Goal: Obtain resource: Download file/media

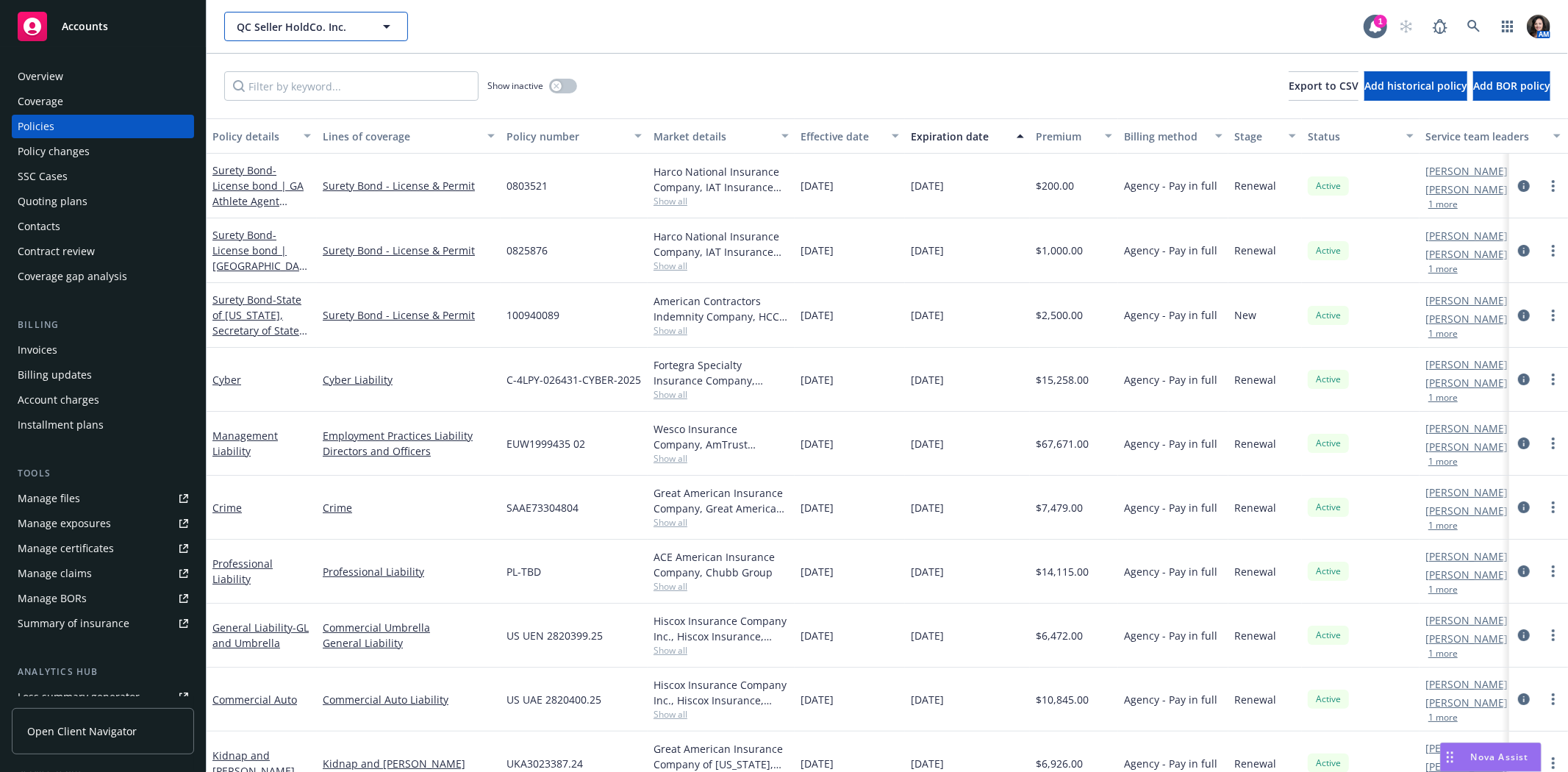
click at [269, 35] on button "QC Seller HoldCo. Inc." at bounding box center [316, 26] width 184 height 29
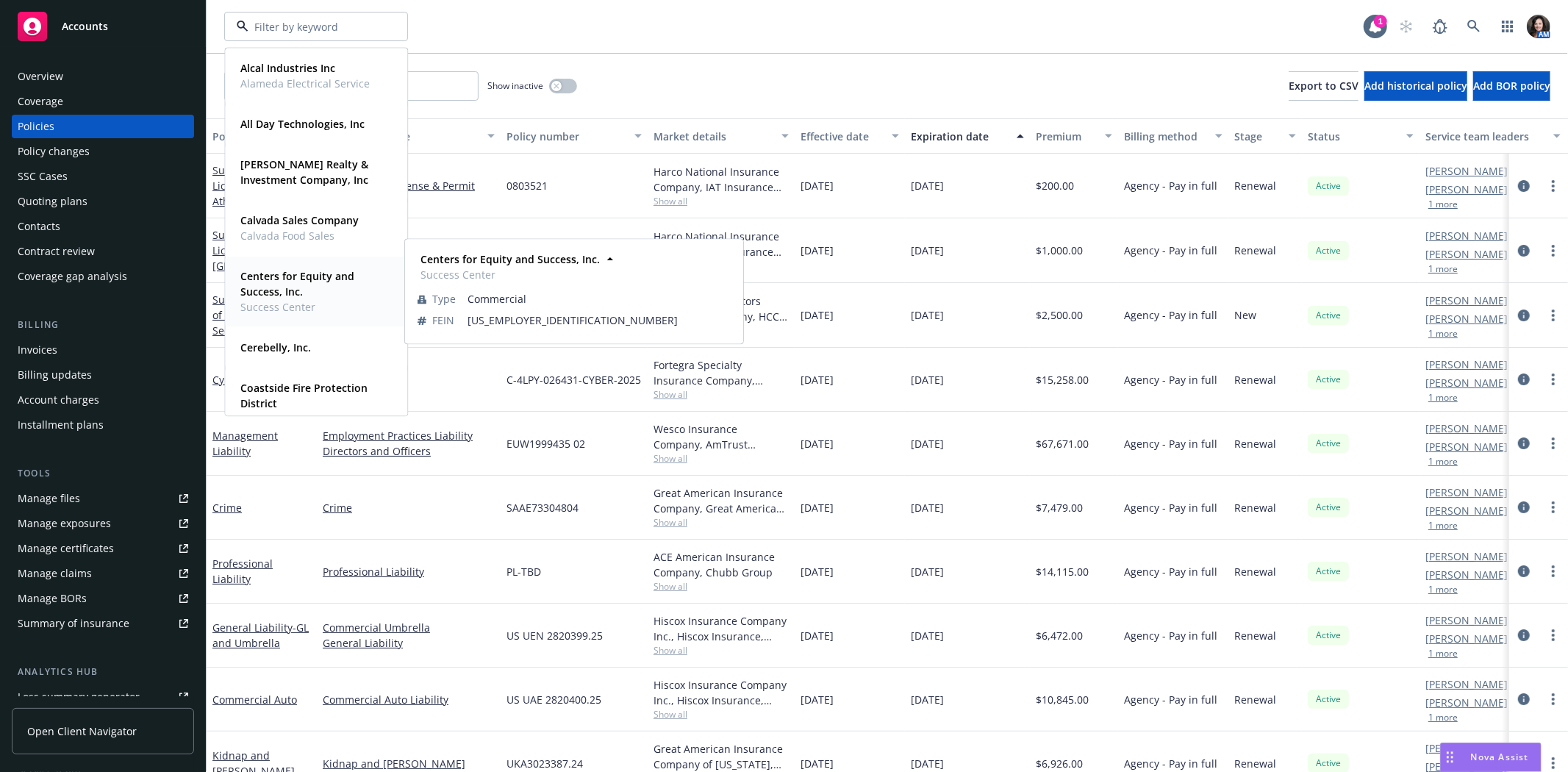
click at [299, 280] on strong "Centers for Equity and Success, Inc." at bounding box center [298, 284] width 114 height 29
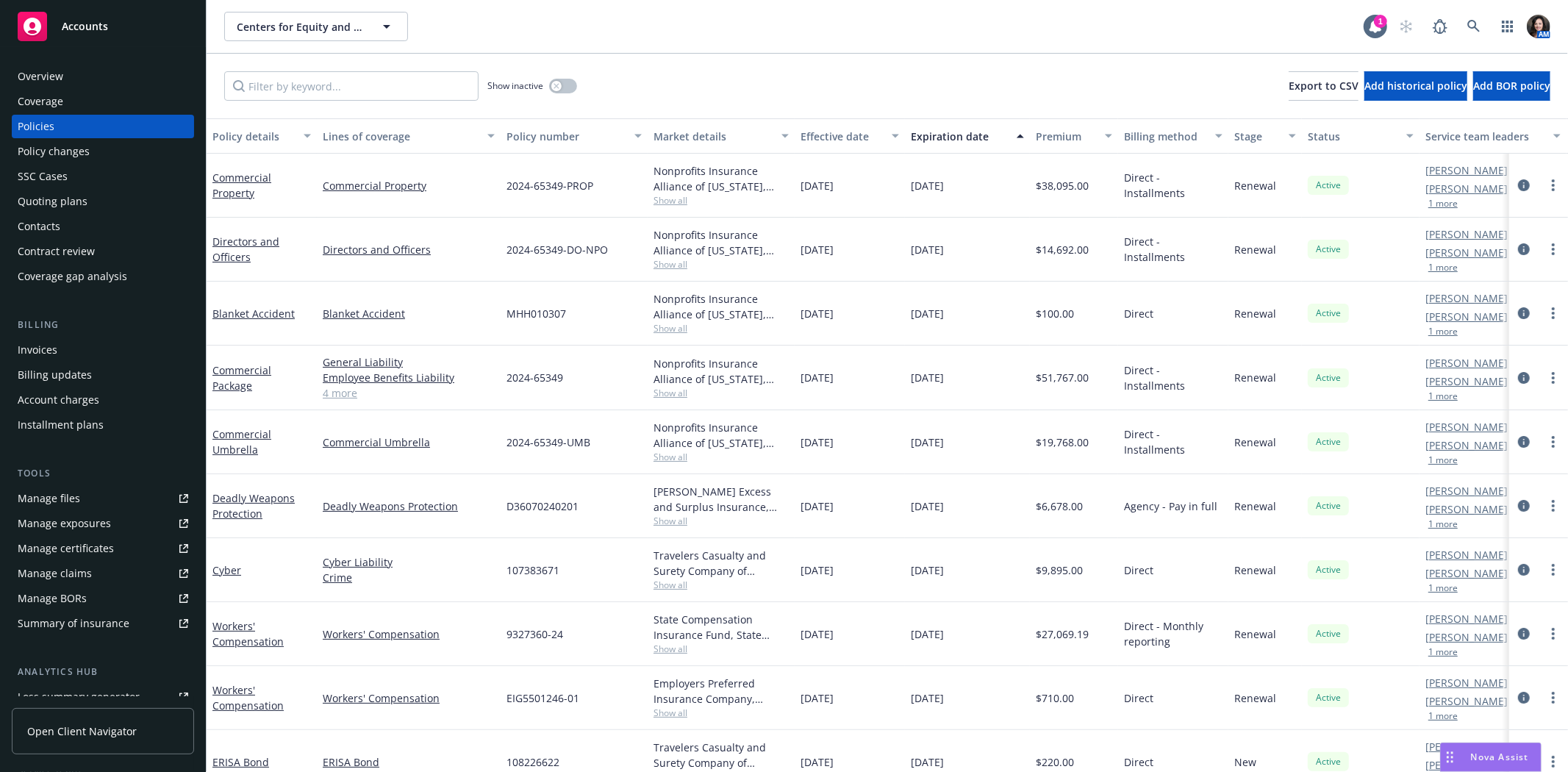
click at [23, 71] on div "Overview" at bounding box center [40, 77] width 46 height 23
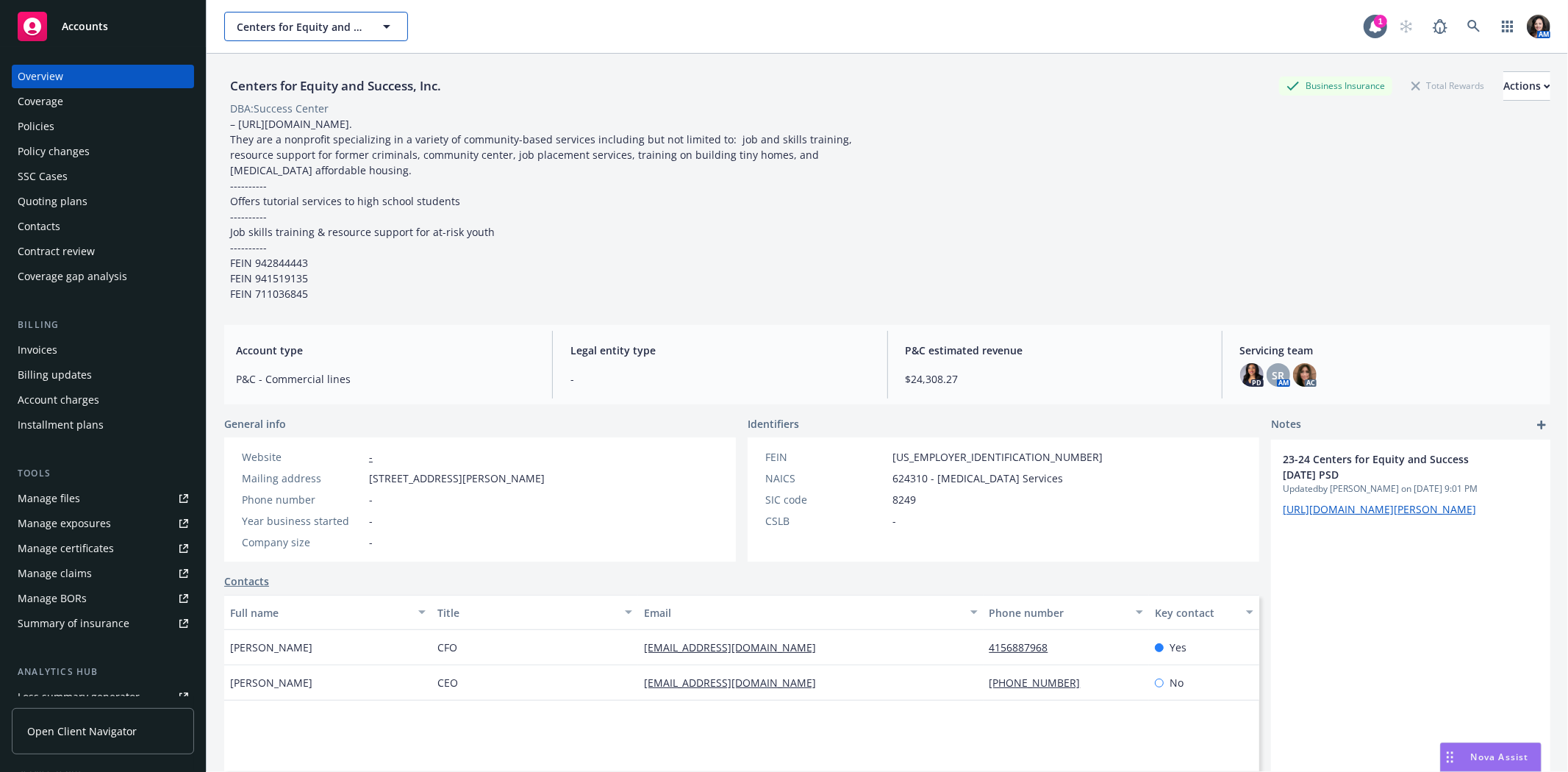
click at [354, 30] on span "Centers for Equity and Success, Inc." at bounding box center [299, 27] width 127 height 15
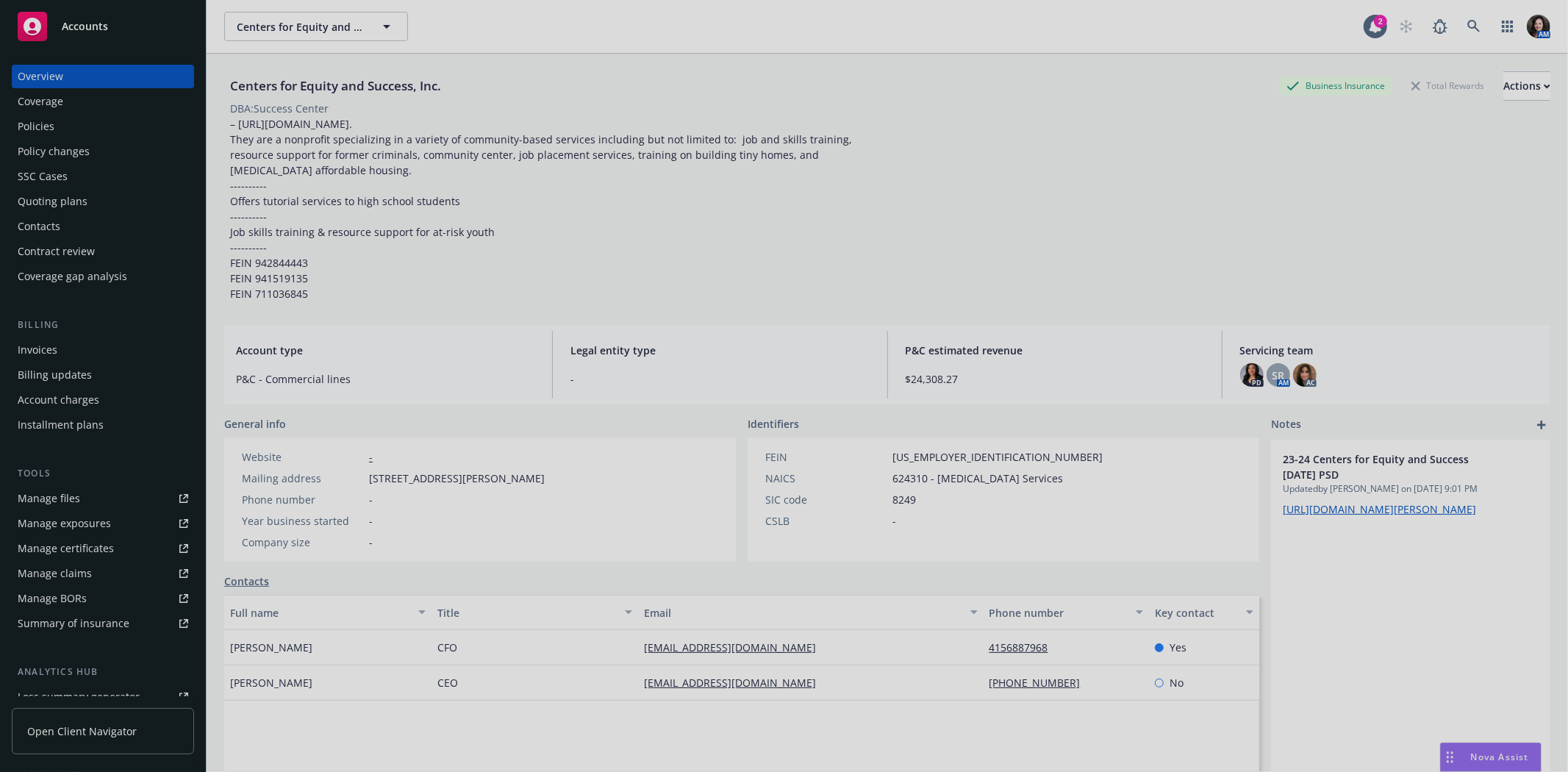
click at [1466, 22] on div at bounding box center [784, 386] width 1568 height 772
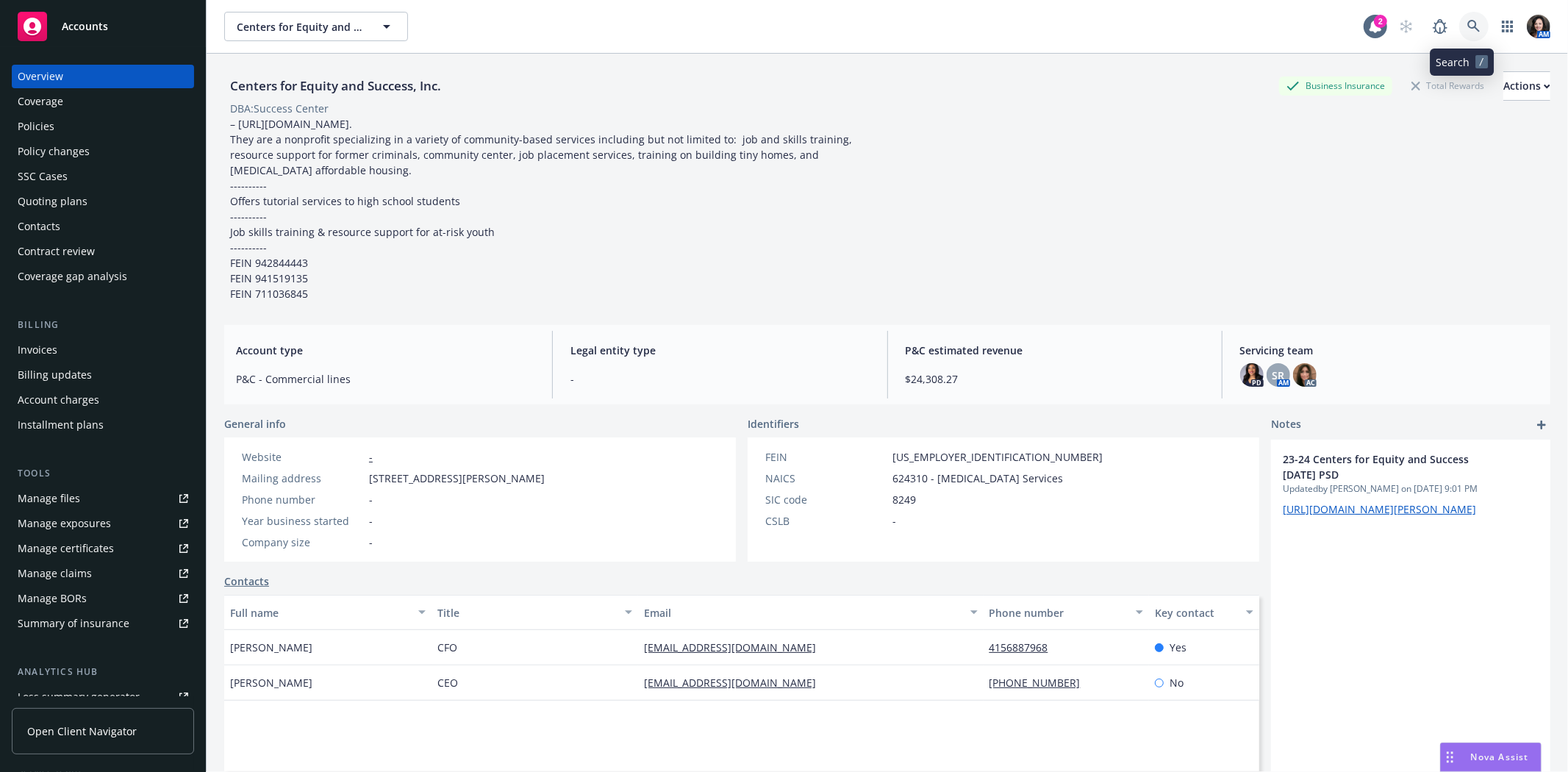
click at [1467, 20] on icon at bounding box center [1474, 26] width 14 height 14
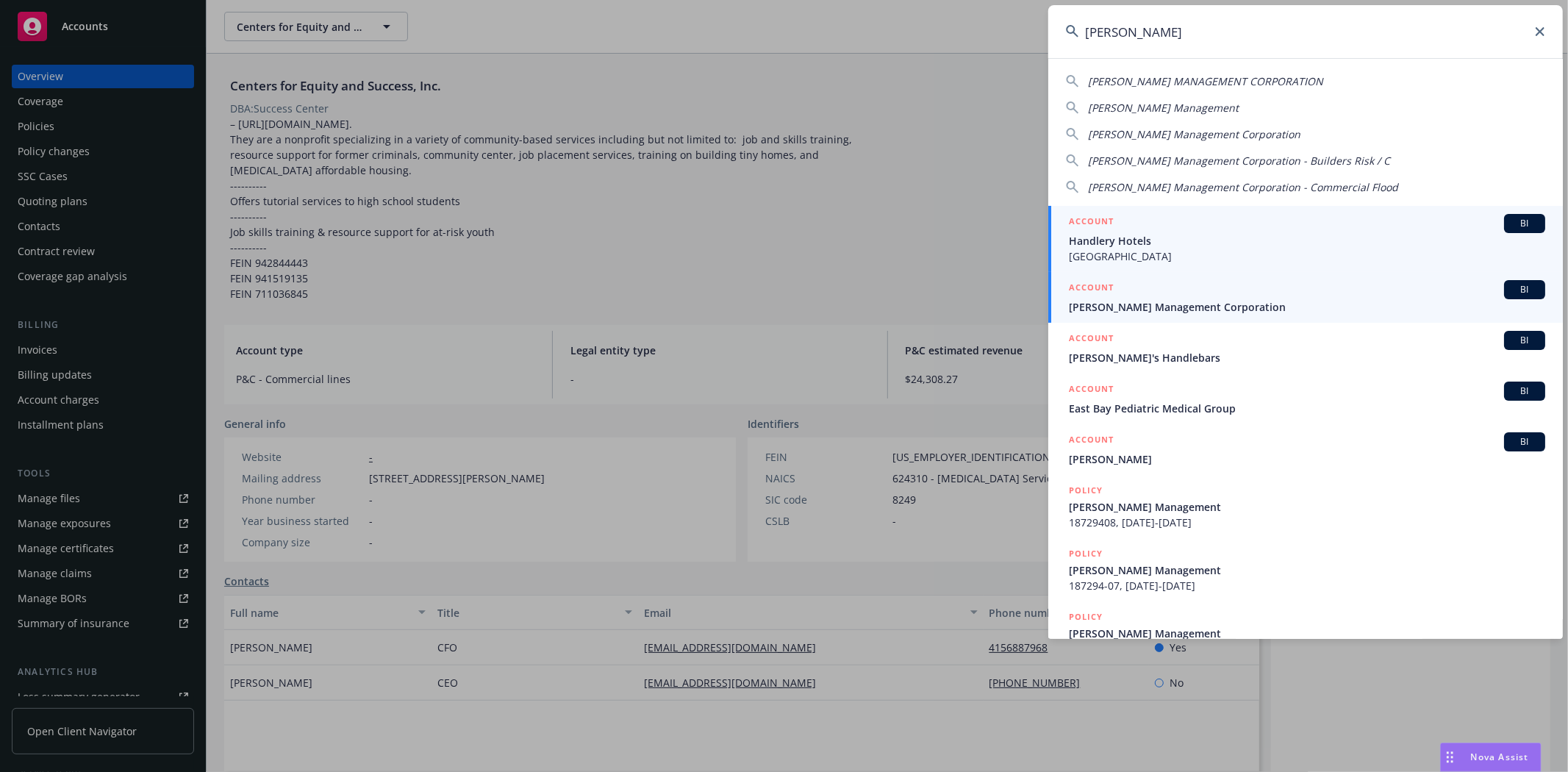
type input "[PERSON_NAME]"
click at [1270, 320] on link "ACCOUNT BI [PERSON_NAME] Management Corporation" at bounding box center [1305, 297] width 515 height 50
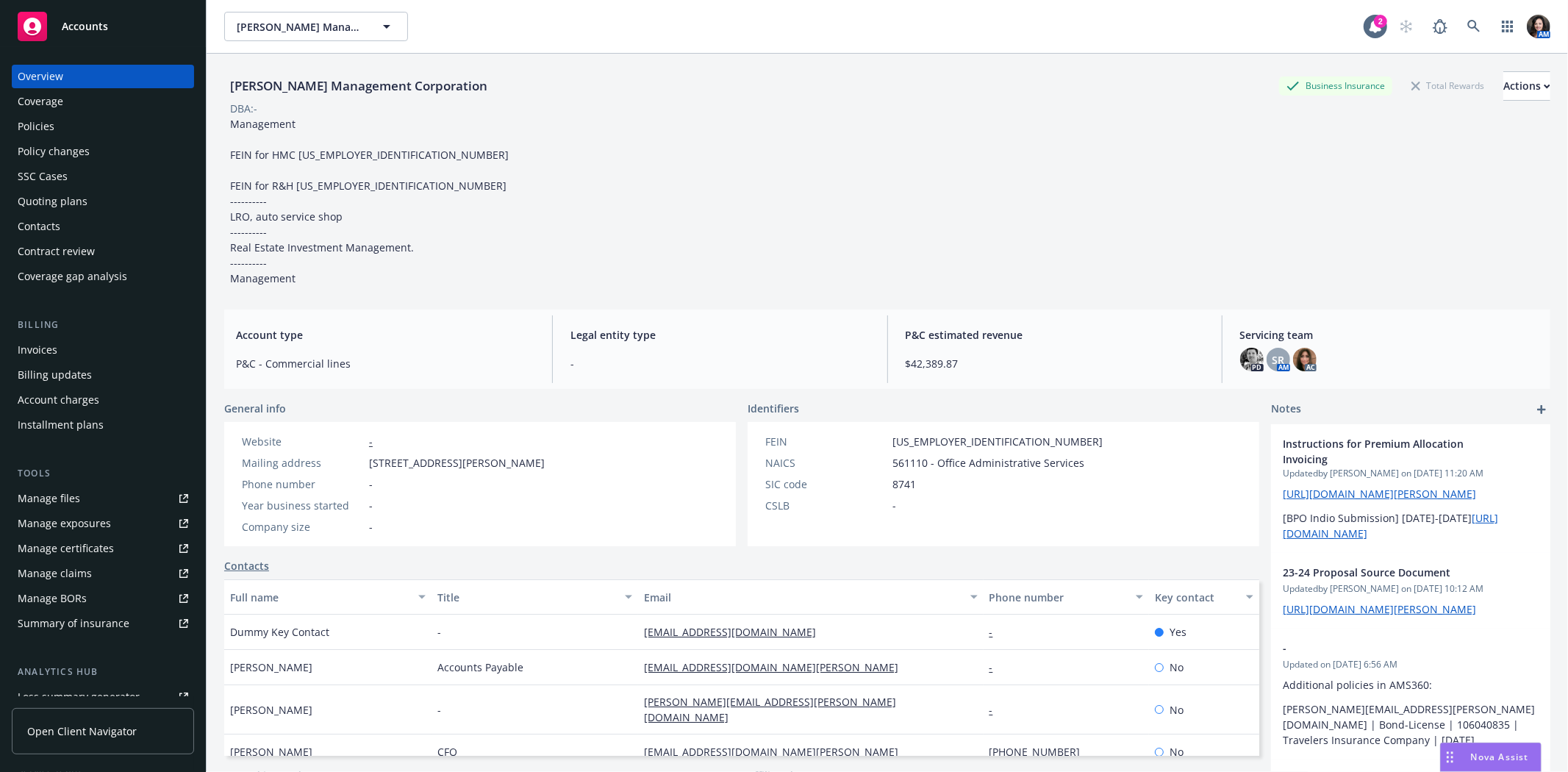
click at [46, 116] on div "Policies" at bounding box center [36, 126] width 37 height 23
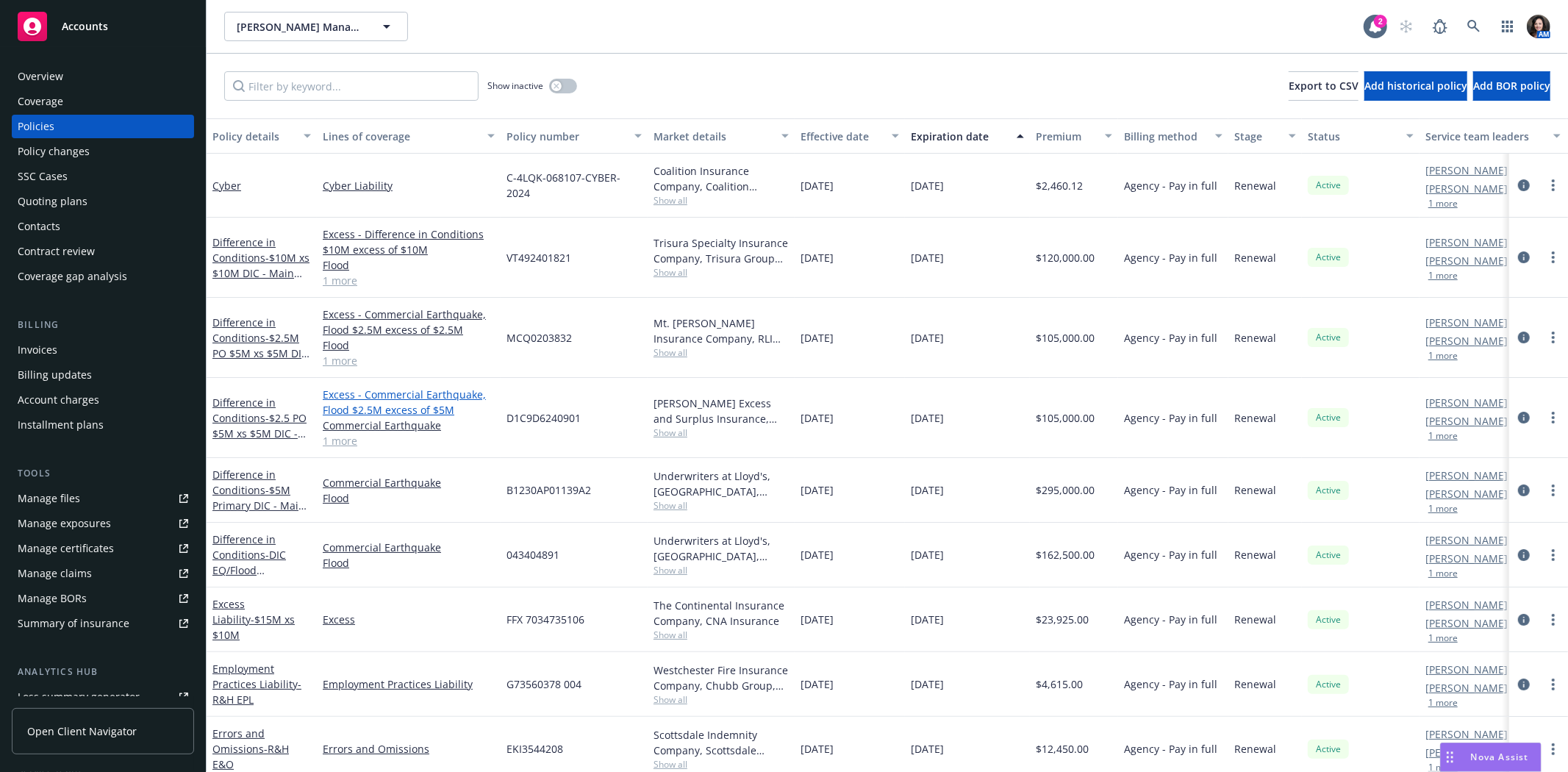
scroll to position [81, 0]
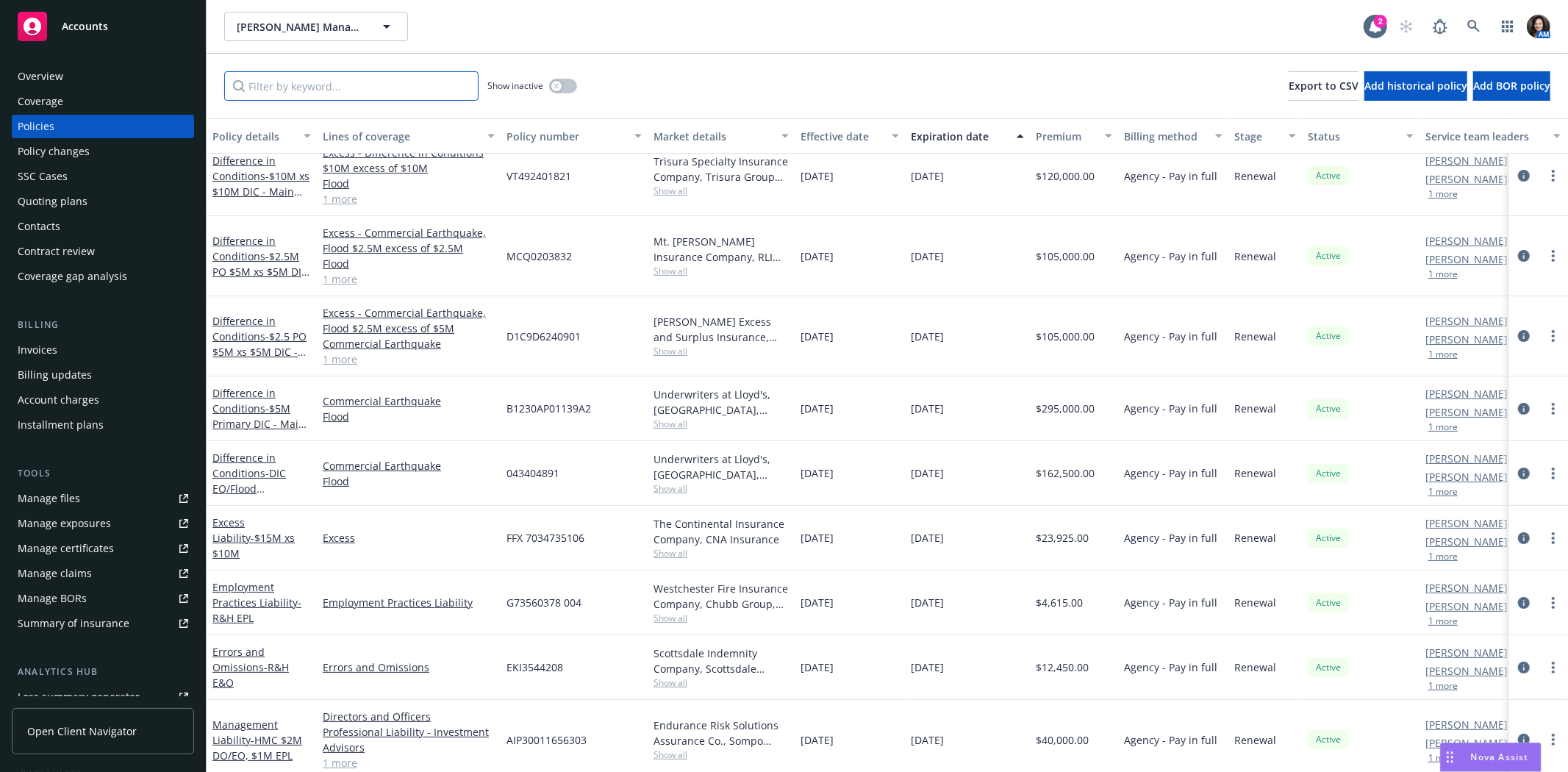
click at [390, 77] on input "Filter by keyword..." at bounding box center [351, 86] width 254 height 29
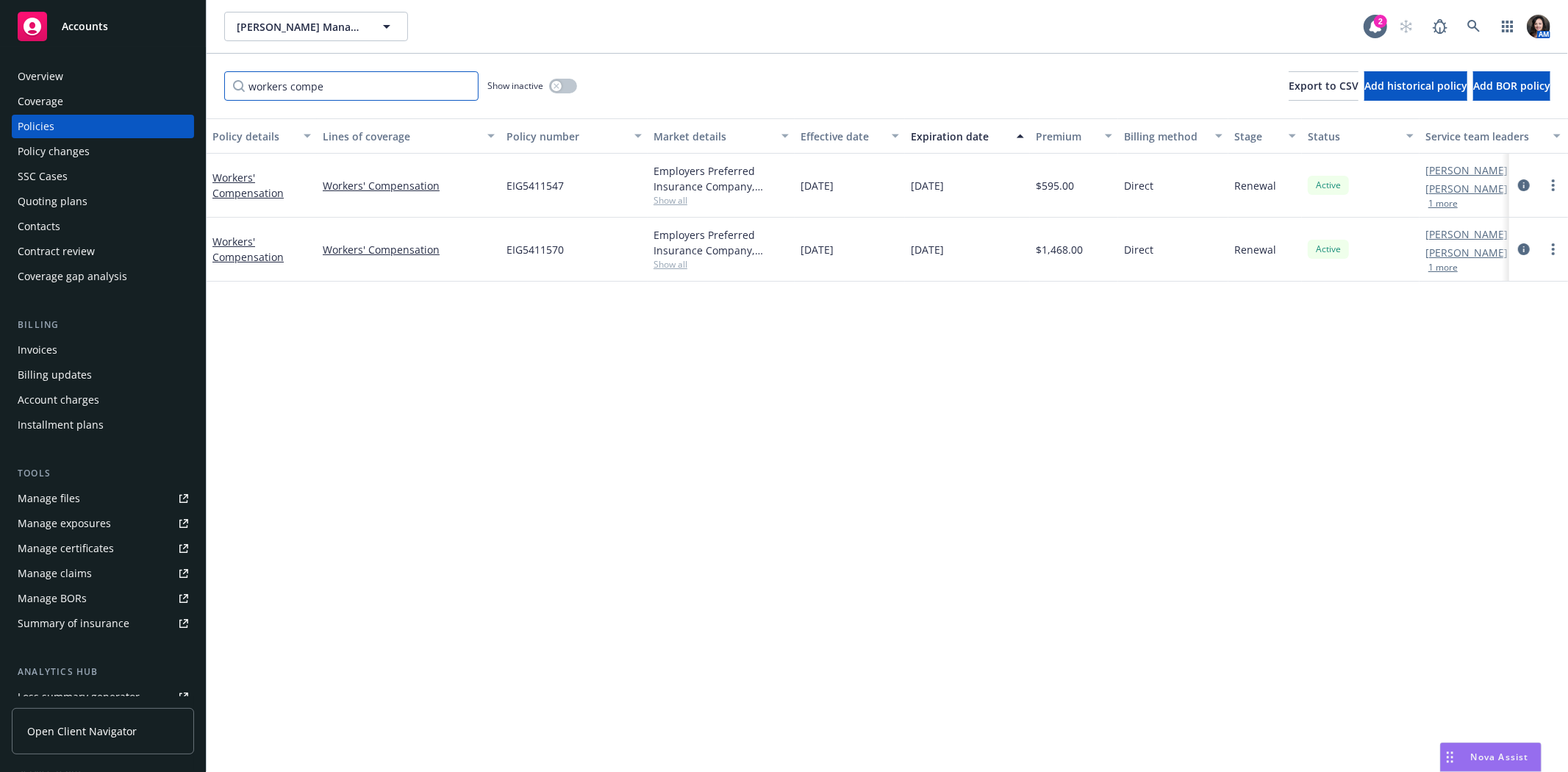
scroll to position [0, 0]
type input "workers compe"
click at [237, 251] on link "Workers' Compensation" at bounding box center [248, 249] width 72 height 29
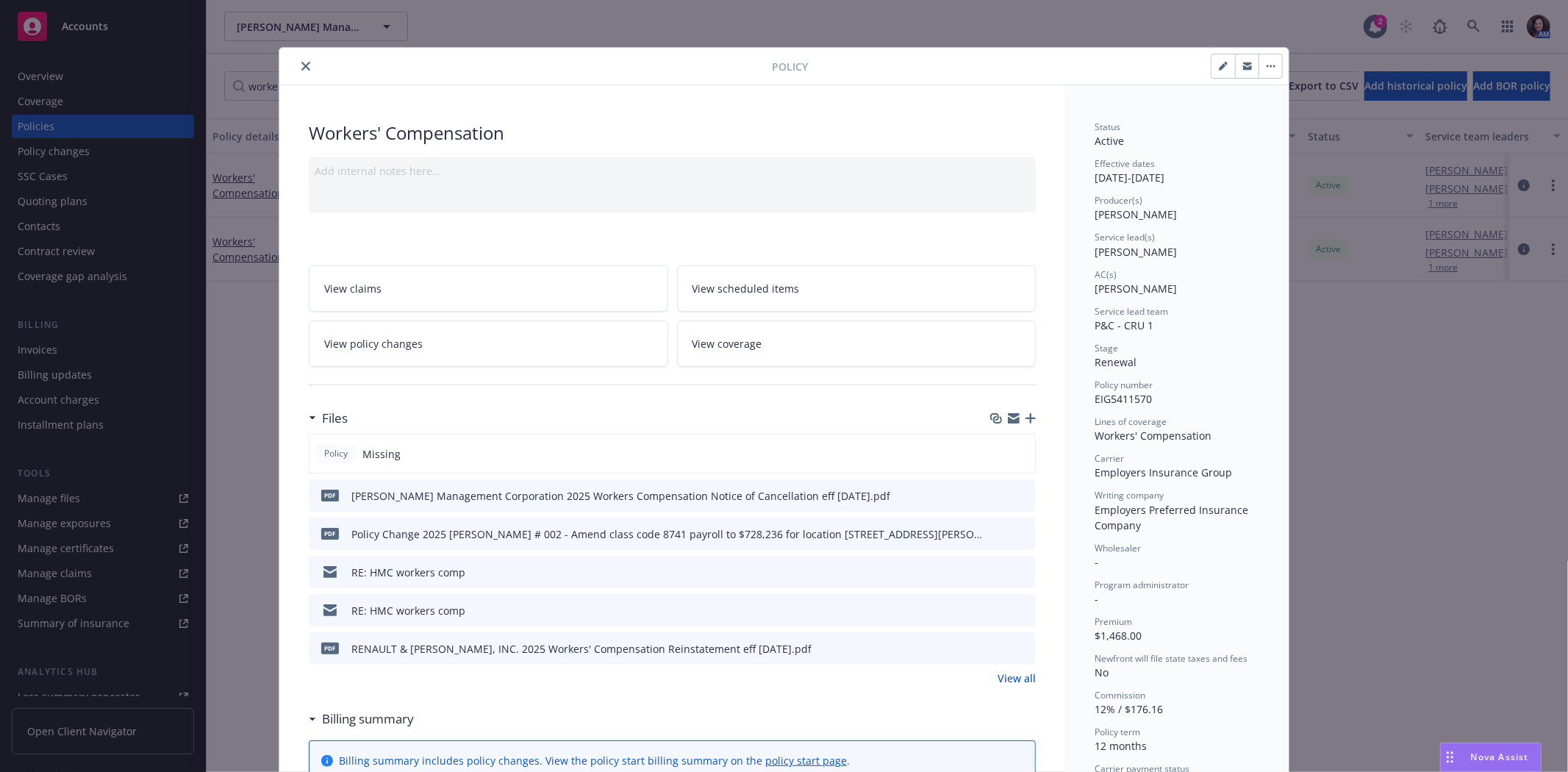
click at [301, 65] on icon "close" at bounding box center [305, 66] width 9 height 9
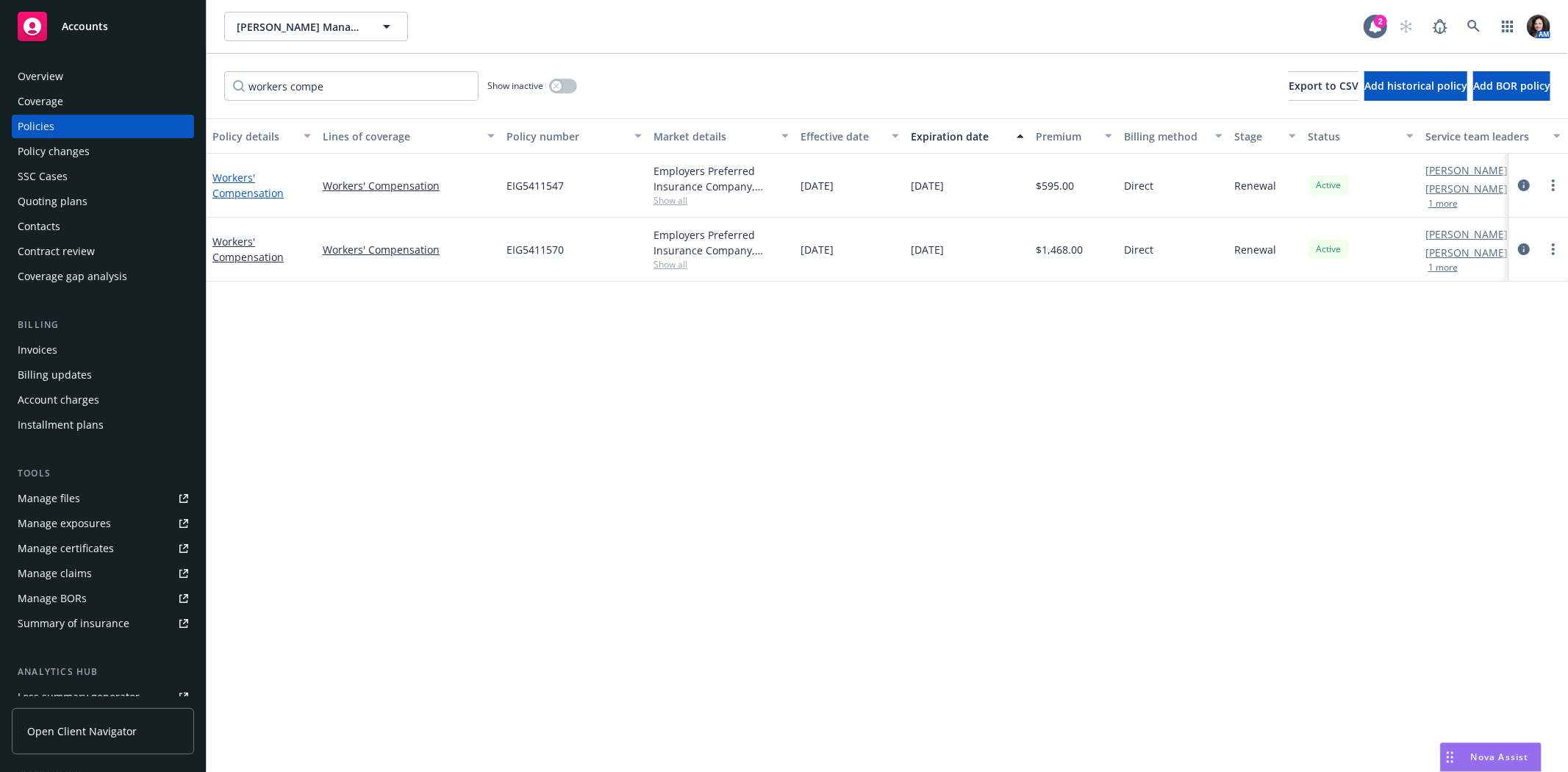
click at [233, 182] on link "Workers' Compensation" at bounding box center [248, 185] width 72 height 29
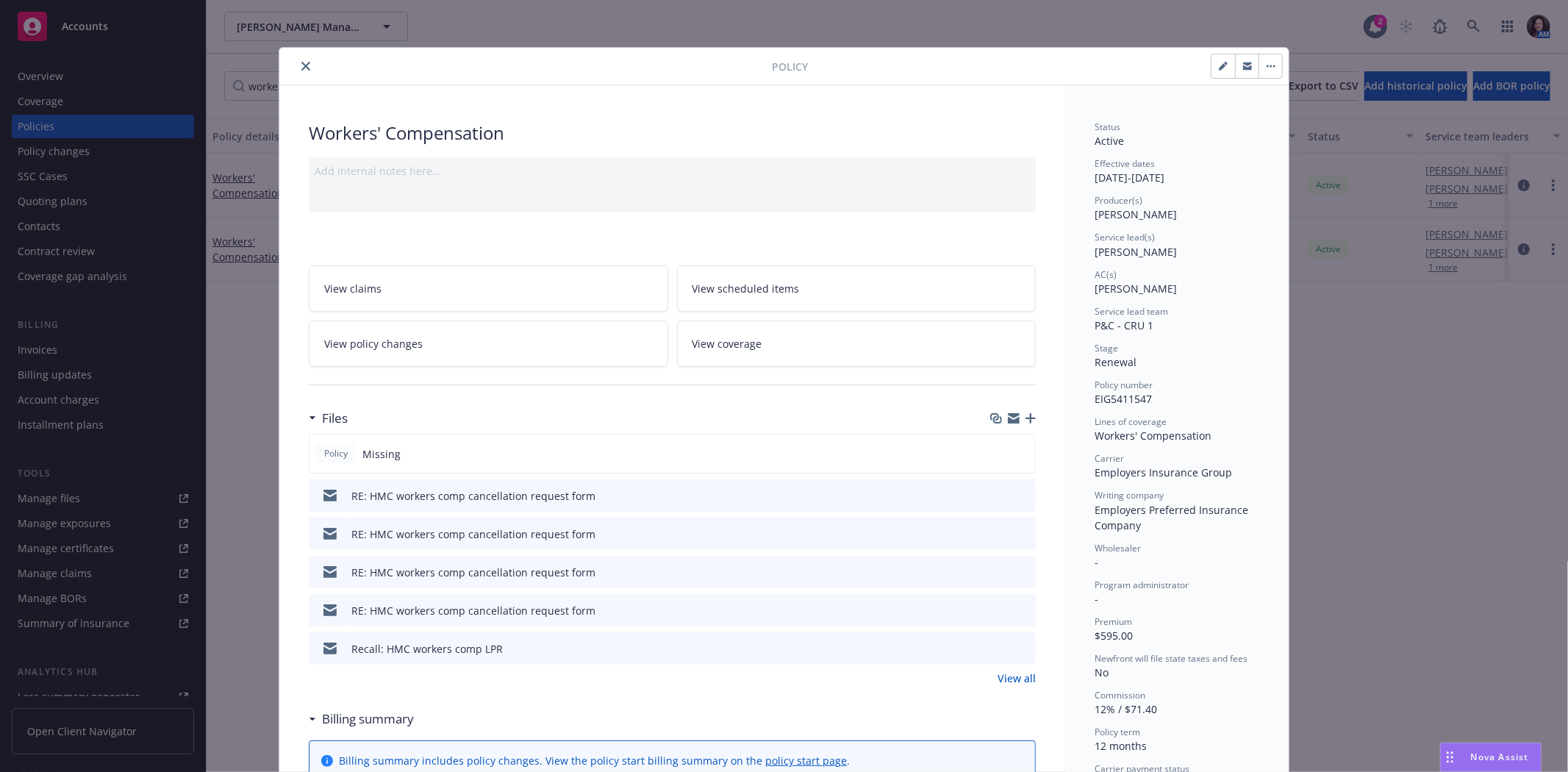
click at [1011, 684] on link "View all" at bounding box center [1016, 678] width 38 height 15
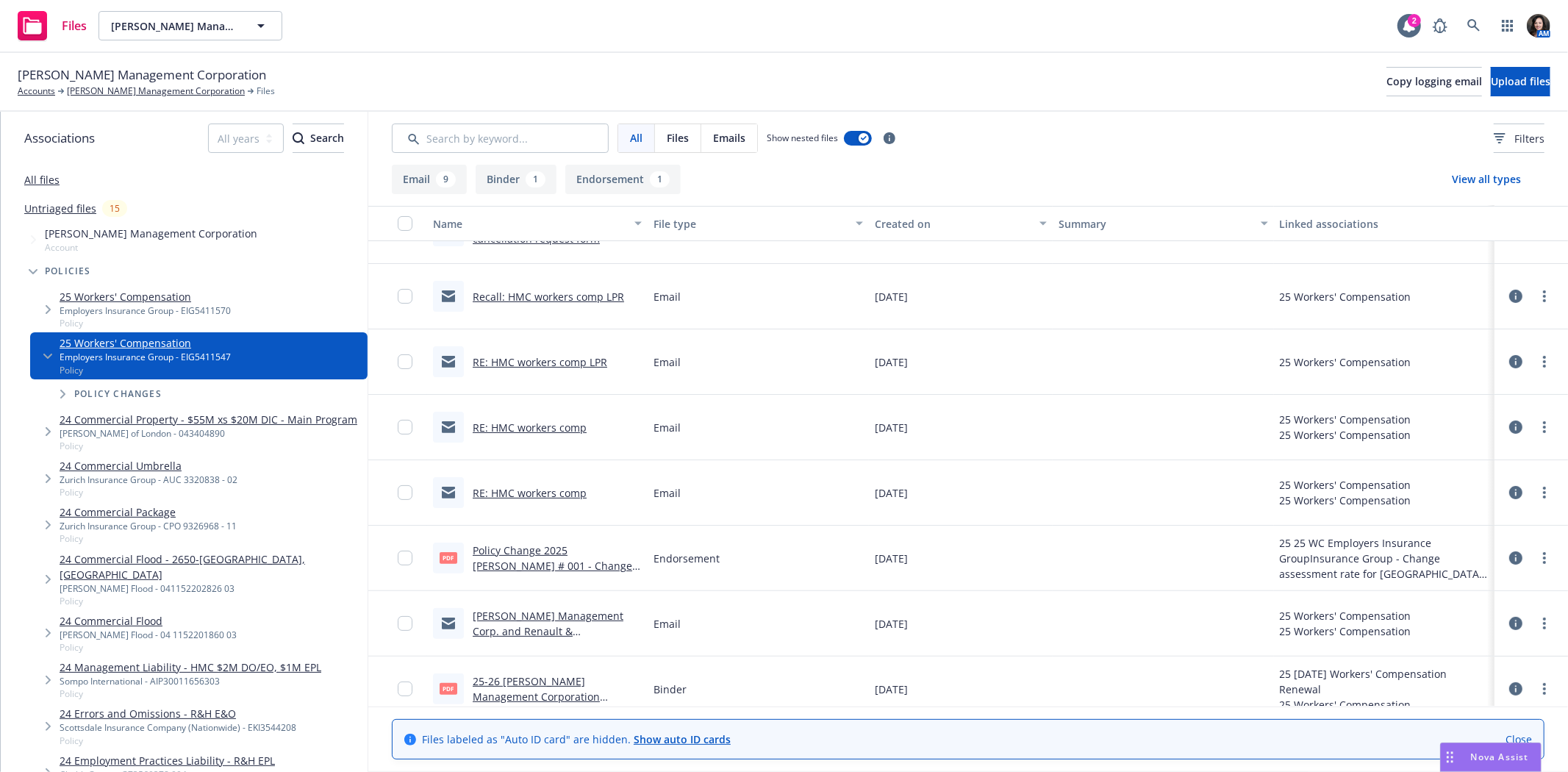
scroll to position [254, 0]
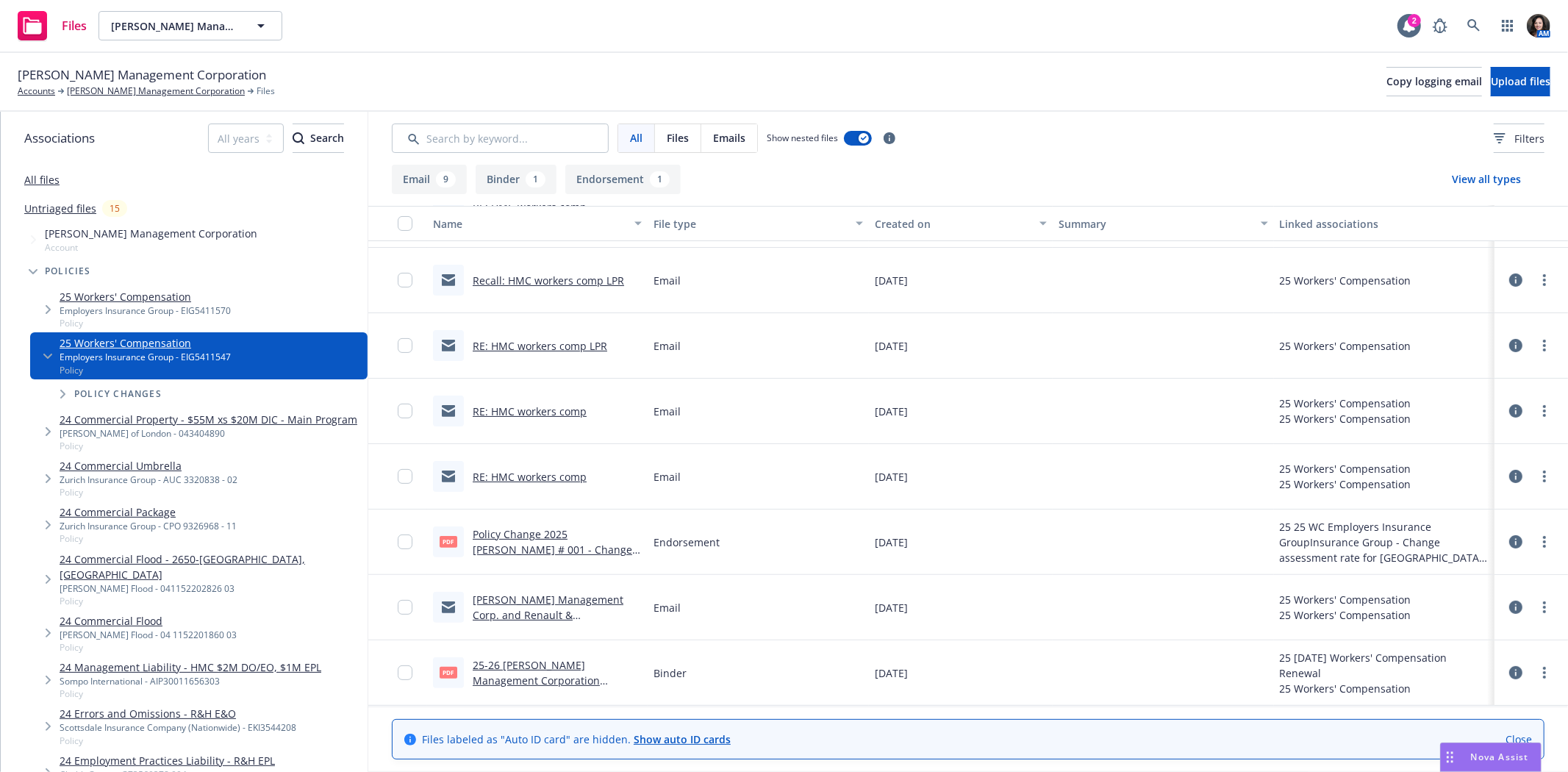
click at [525, 668] on link "25-26 Handley Management Corporation WC Binder.pdf" at bounding box center [536, 680] width 127 height 45
click at [155, 97] on link "[PERSON_NAME] Management Corporation" at bounding box center [156, 91] width 178 height 14
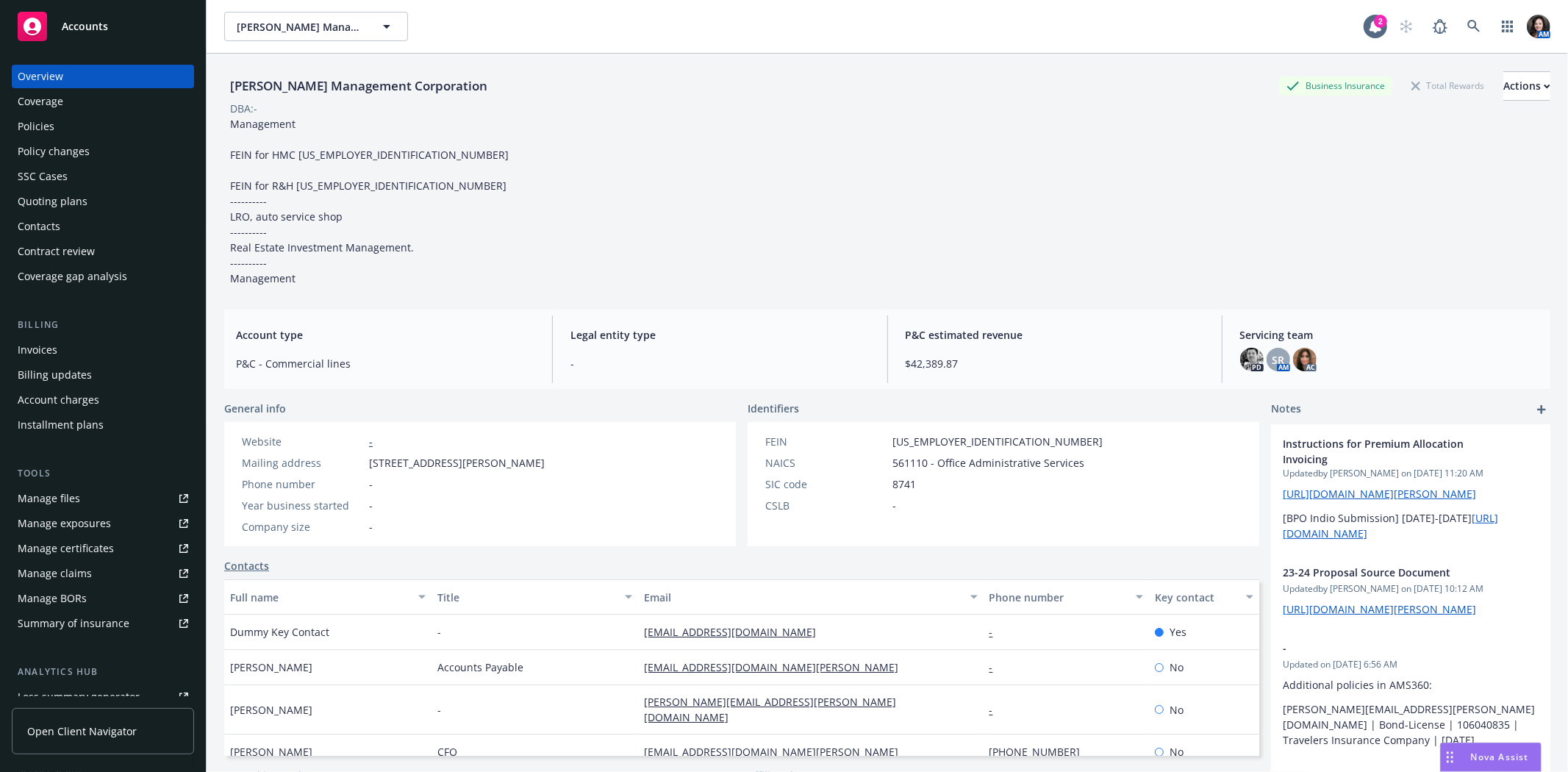
click at [152, 133] on div "Policies" at bounding box center [103, 126] width 171 height 23
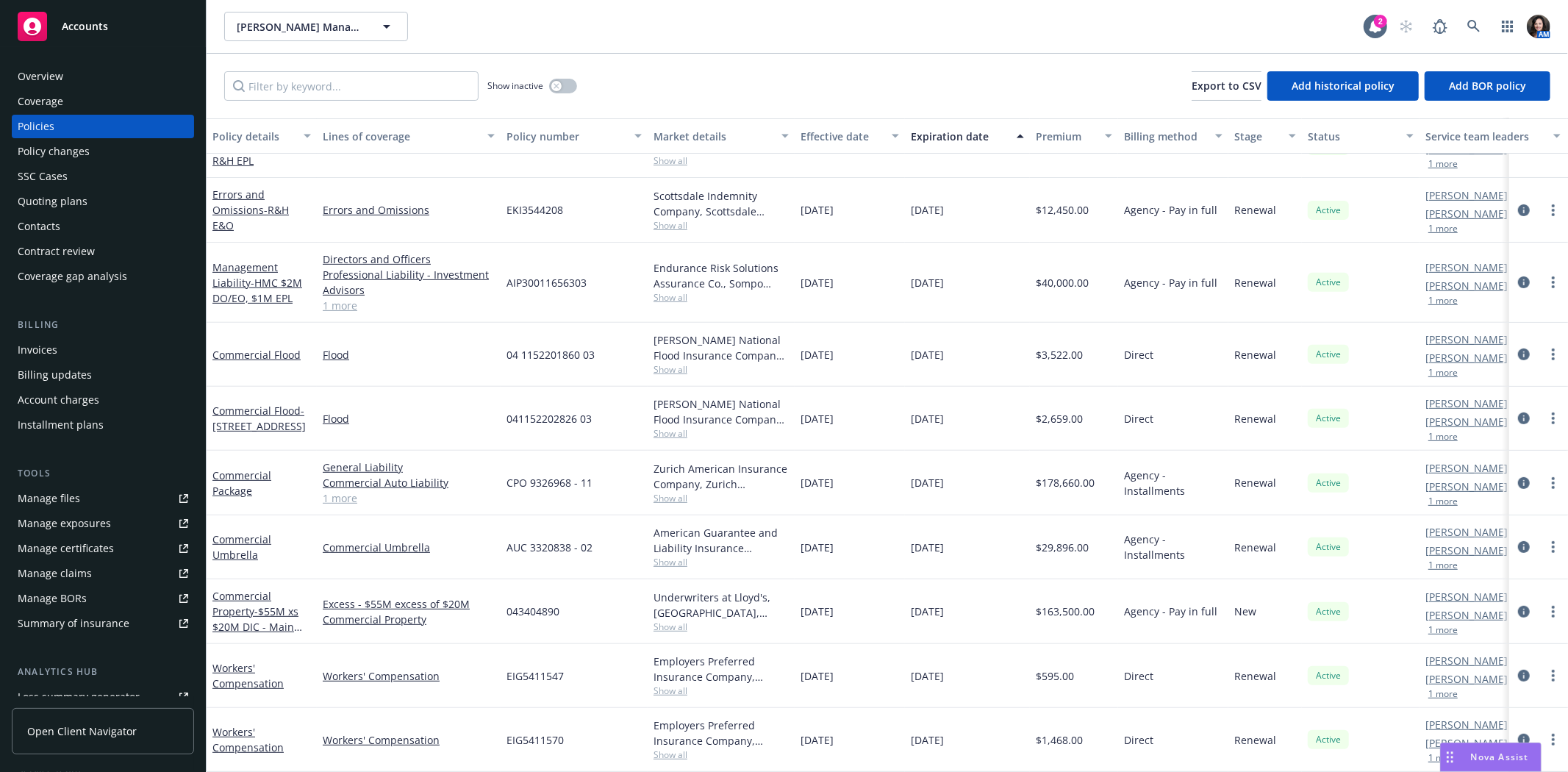
scroll to position [466, 0]
click at [252, 735] on link "Workers' Compensation" at bounding box center [248, 739] width 72 height 29
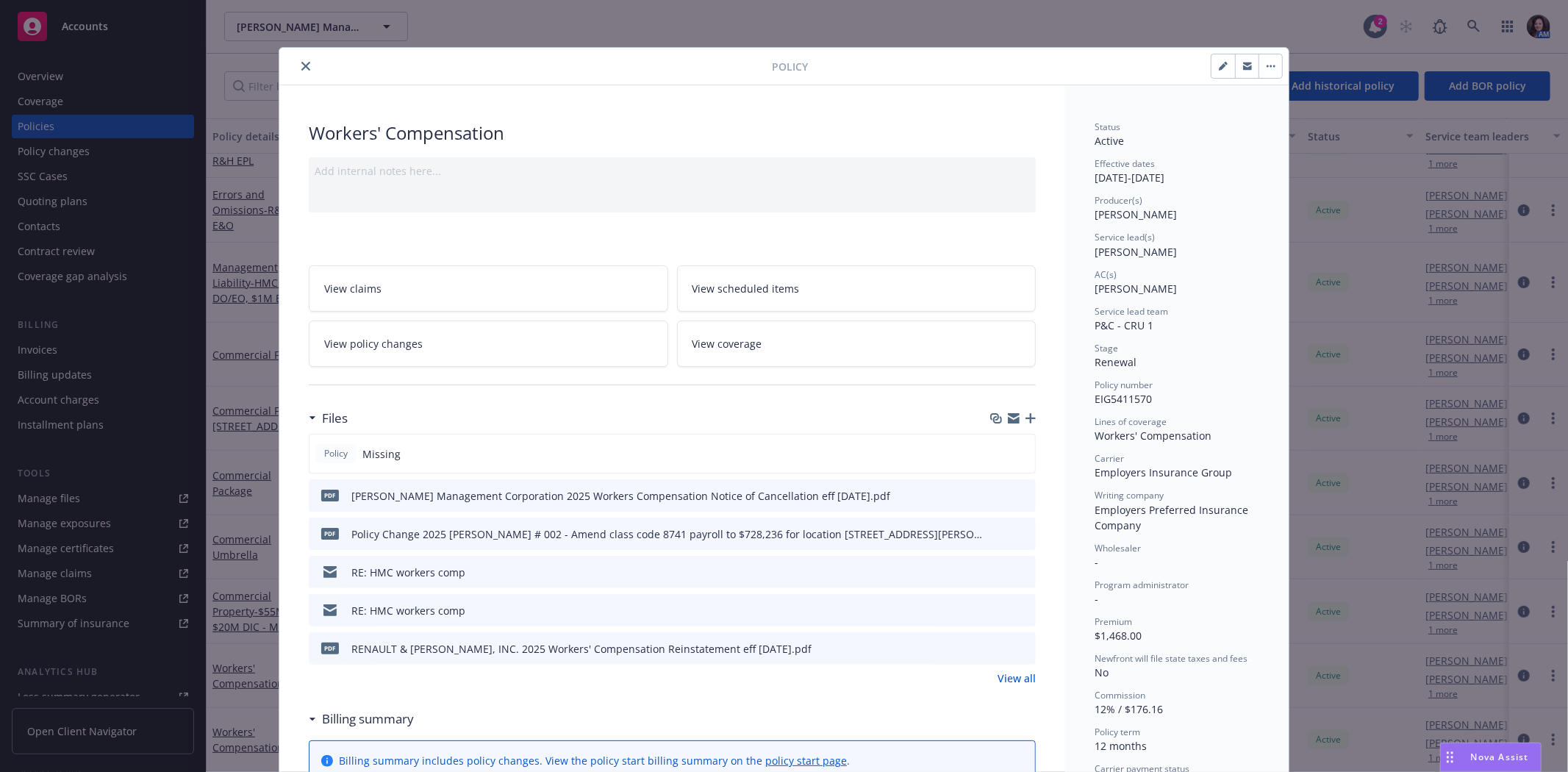
click at [1021, 677] on link "View all" at bounding box center [1016, 678] width 38 height 15
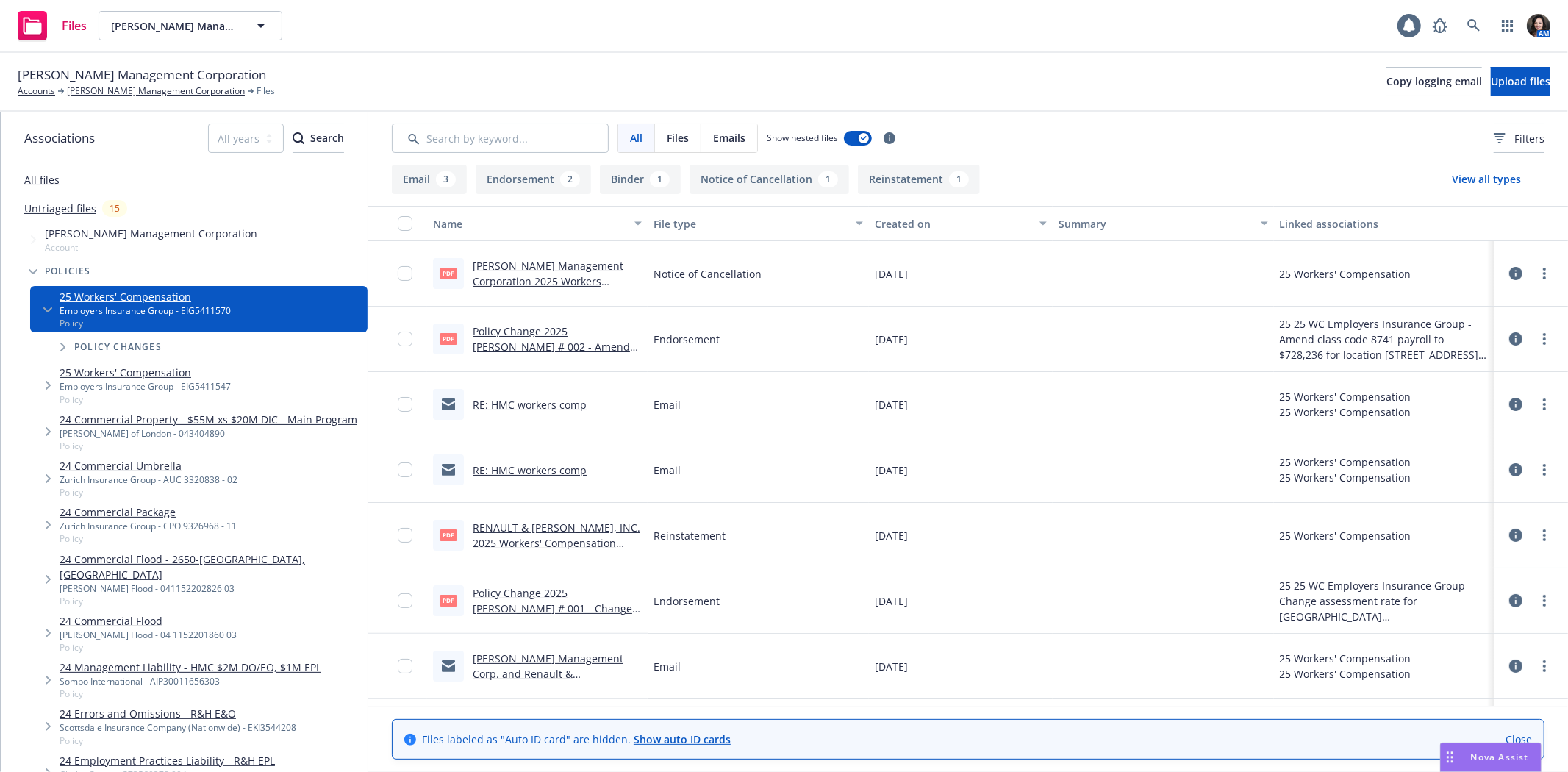
scroll to position [59, 0]
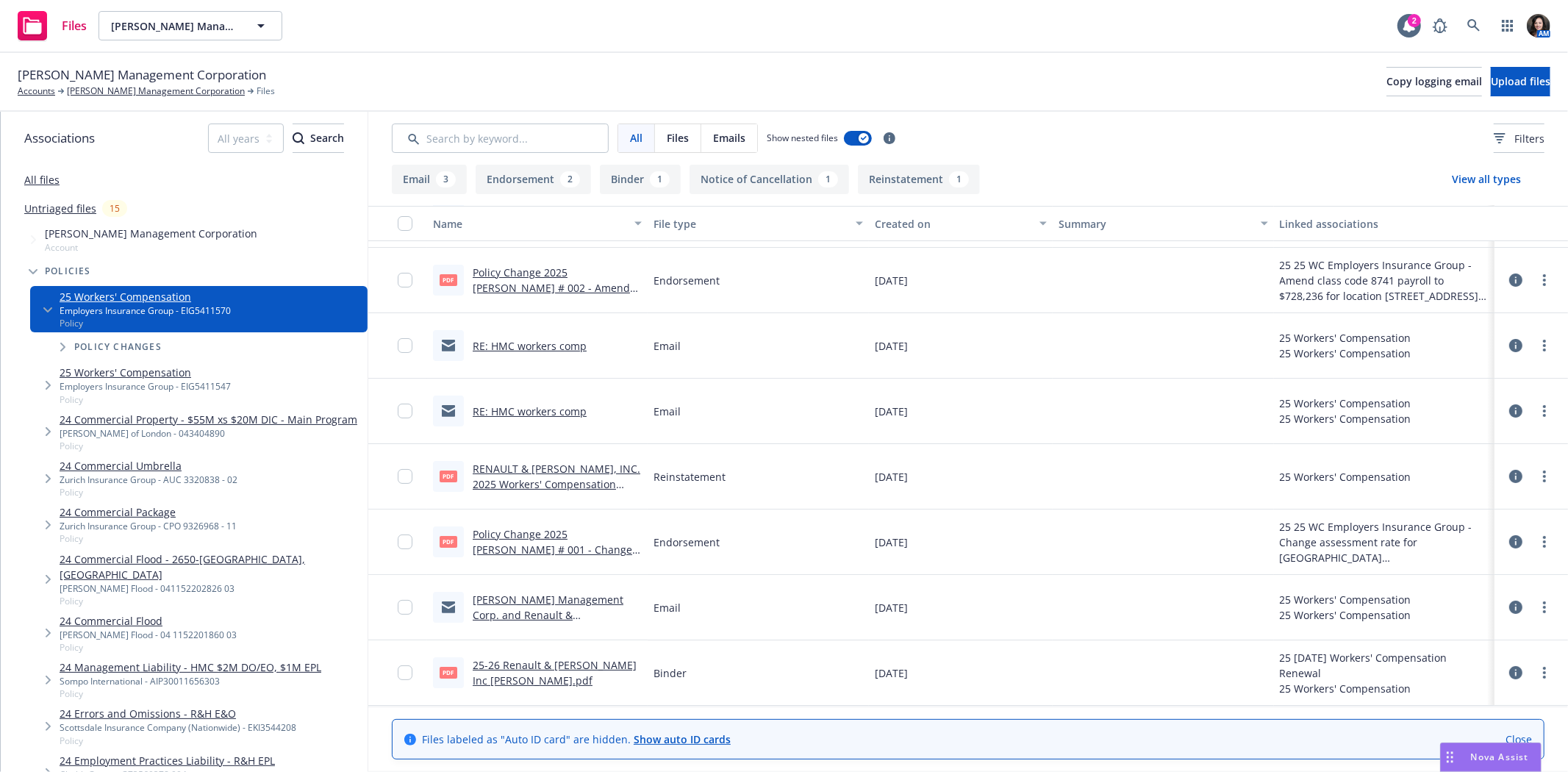
click at [522, 668] on link "25-26 Renault & Handley Inc WC Binder.pdf" at bounding box center [554, 672] width 164 height 29
click at [96, 77] on span "[PERSON_NAME] Management Corporation" at bounding box center [141, 76] width 248 height 19
click at [99, 87] on link "[PERSON_NAME] Management Corporation" at bounding box center [156, 91] width 178 height 14
